Goal: Task Accomplishment & Management: Use online tool/utility

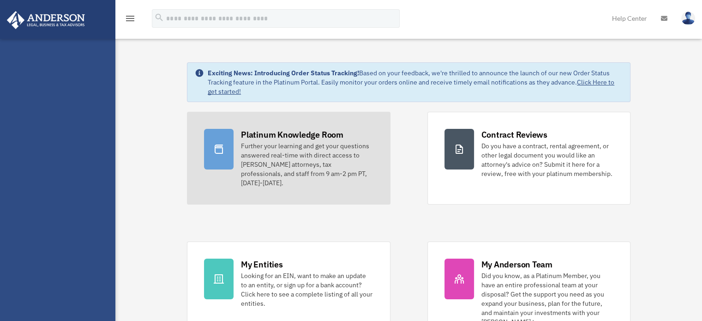
click at [279, 136] on div "Platinum Knowledge Room" at bounding box center [292, 135] width 102 height 12
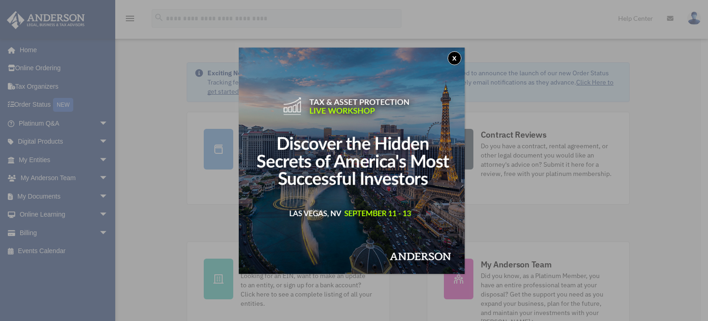
click at [456, 57] on button "x" at bounding box center [455, 58] width 14 height 14
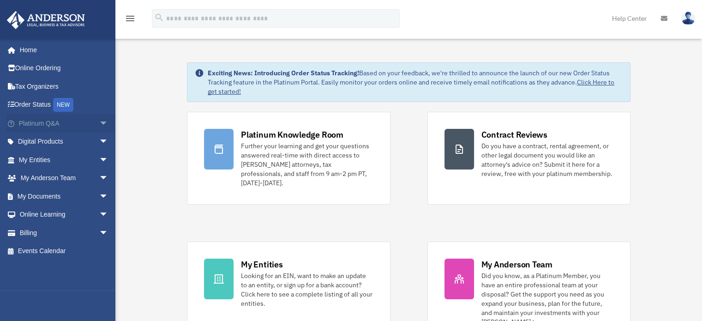
click at [99, 122] on span "arrow_drop_down" at bounding box center [108, 123] width 18 height 19
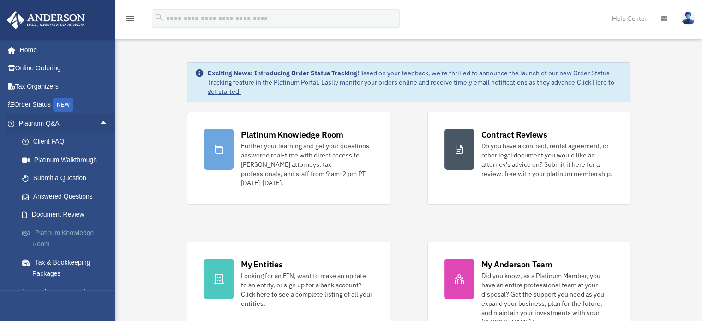
click at [63, 238] on link "Platinum Knowledge Room" at bounding box center [67, 238] width 109 height 30
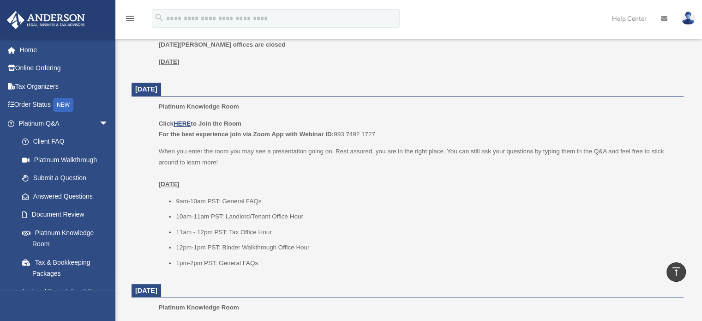
scroll to position [430, 0]
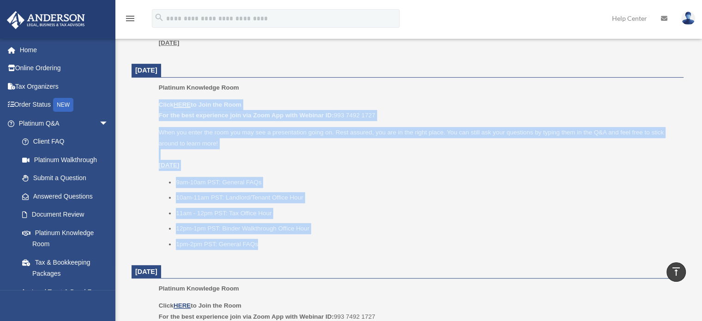
drag, startPoint x: 159, startPoint y: 103, endPoint x: 262, endPoint y: 245, distance: 175.7
click at [262, 245] on div "Click HERE to Join the Room For the best experience join via Zoom App with Webi…" at bounding box center [418, 174] width 518 height 150
copy div "Click HERE to Join the Room For the best experience join via Zoom App with Webi…"
click at [327, 196] on li "10am-11am PST: Landlord/Tenant Office Hour" at bounding box center [426, 197] width 501 height 11
drag, startPoint x: 159, startPoint y: 103, endPoint x: 285, endPoint y: 245, distance: 190.5
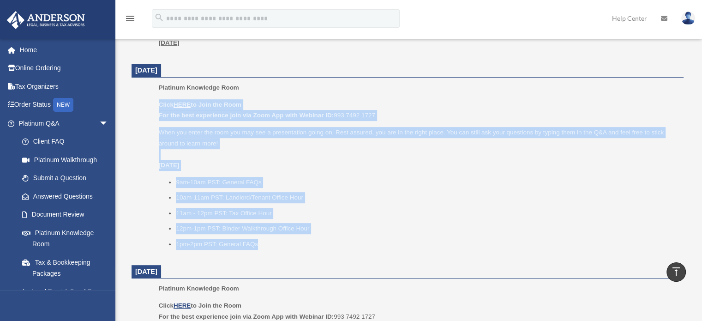
click at [285, 245] on div "Click HERE to Join the Room For the best experience join via Zoom App with Webi…" at bounding box center [418, 174] width 518 height 150
copy div "Click HERE to Join the Room For the best experience join via Zoom App with Webi…"
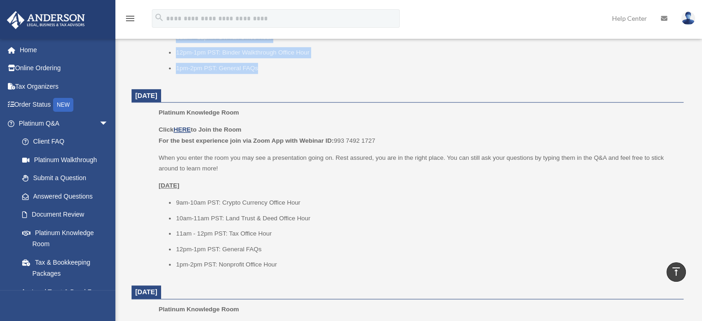
scroll to position [615, 0]
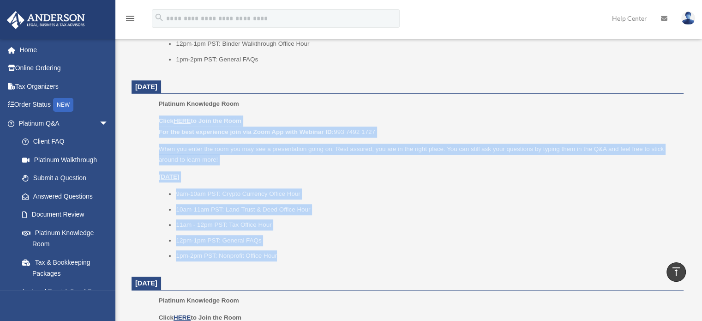
drag, startPoint x: 159, startPoint y: 119, endPoint x: 285, endPoint y: 262, distance: 190.2
click at [285, 262] on div "Platinum Knowledge Room Click HERE to Join the Room For the best experience joi…" at bounding box center [418, 182] width 518 height 169
copy div "Click HERE to Join the Room For the best experience join via Zoom App with Webi…"
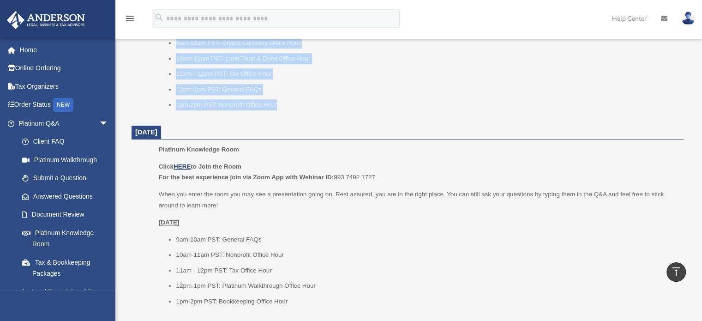
scroll to position [799, 0]
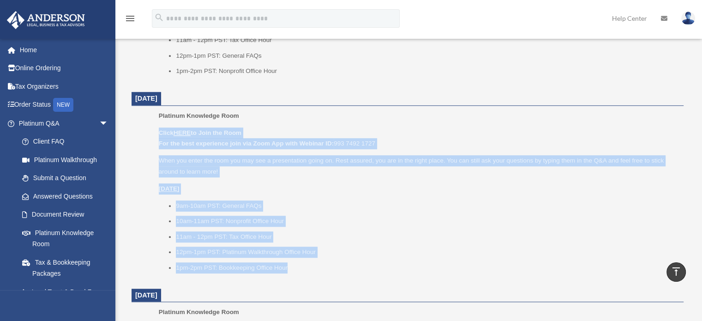
drag, startPoint x: 159, startPoint y: 131, endPoint x: 292, endPoint y: 266, distance: 189.2
click at [292, 266] on div "Click HERE to Join the Room For the best experience join via Zoom App with Webi…" at bounding box center [418, 199] width 518 height 145
copy div "Click HERE to Join the Room For the best experience join via Zoom App with Webi…"
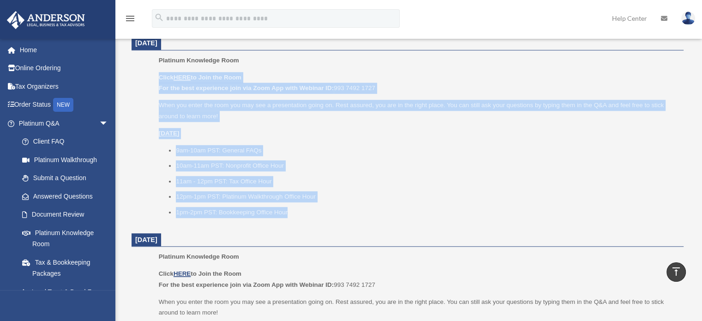
scroll to position [984, 0]
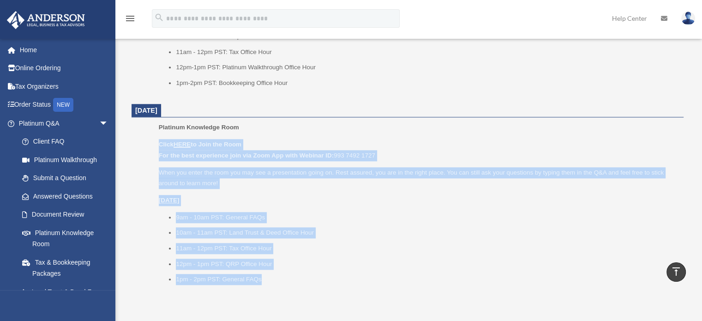
drag, startPoint x: 159, startPoint y: 143, endPoint x: 271, endPoint y: 275, distance: 173.8
click at [271, 275] on div "Click HERE to Join the Room For the best experience join via Zoom App with Webi…" at bounding box center [418, 211] width 518 height 145
copy div "Click HERE to Join the Room For the best experience join via Zoom App with Webi…"
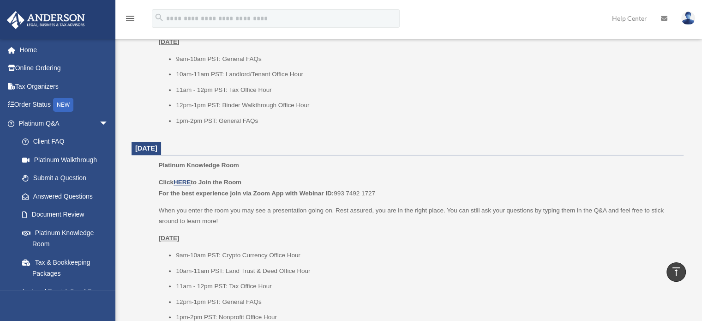
scroll to position [615, 0]
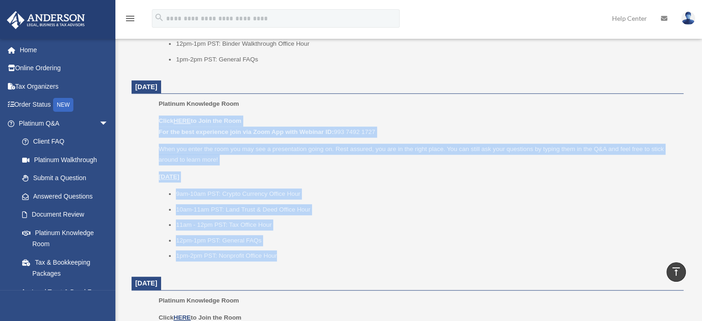
drag, startPoint x: 159, startPoint y: 119, endPoint x: 286, endPoint y: 255, distance: 185.7
click at [286, 255] on div "Click HERE to Join the Room For the best experience join via Zoom App with Webi…" at bounding box center [418, 187] width 518 height 145
copy div "Click HERE to Join the Room For the best experience join via Zoom App with Webi…"
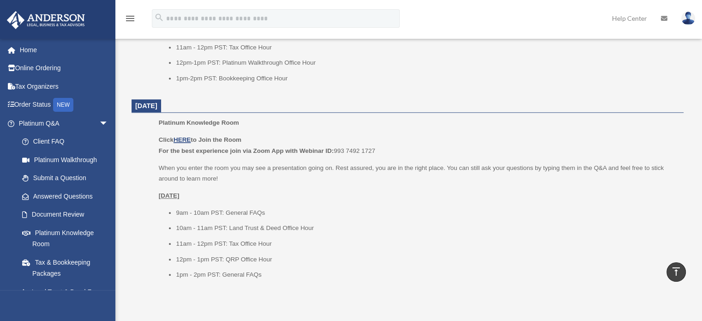
scroll to position [1045, 0]
